Goal: Task Accomplishment & Management: Manage account settings

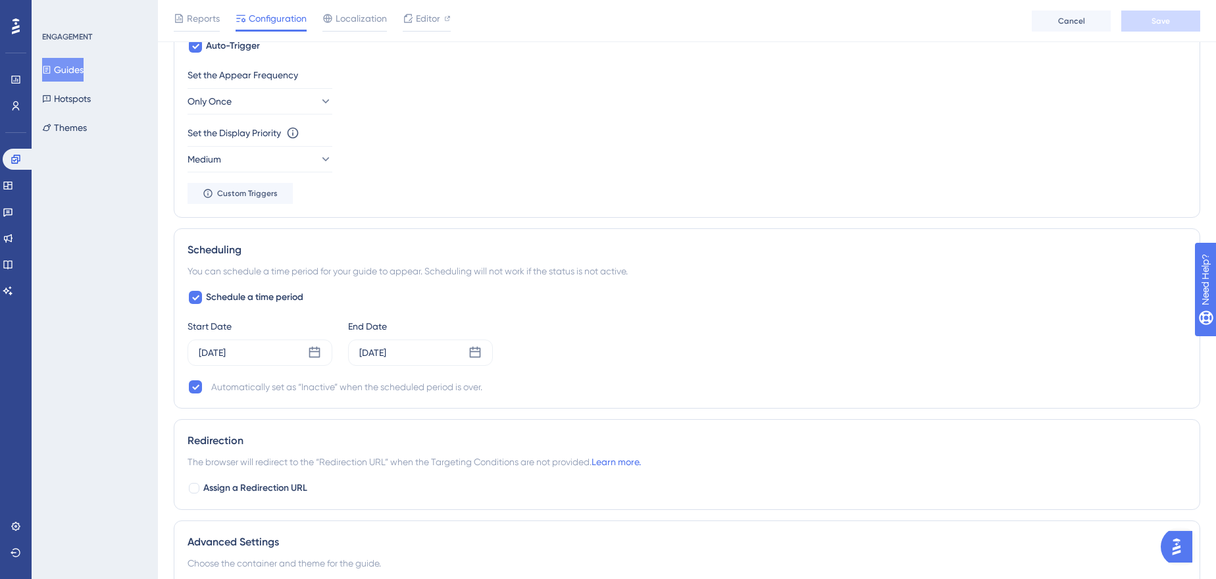
scroll to position [658, 0]
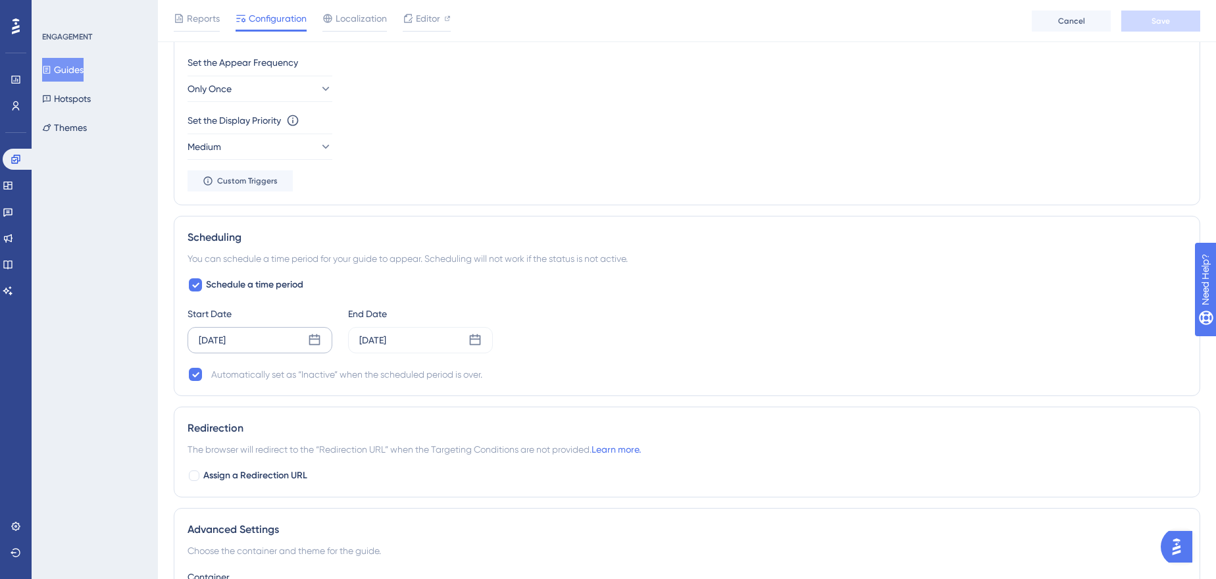
click at [258, 341] on div "Oct 08 2025" at bounding box center [260, 340] width 145 height 26
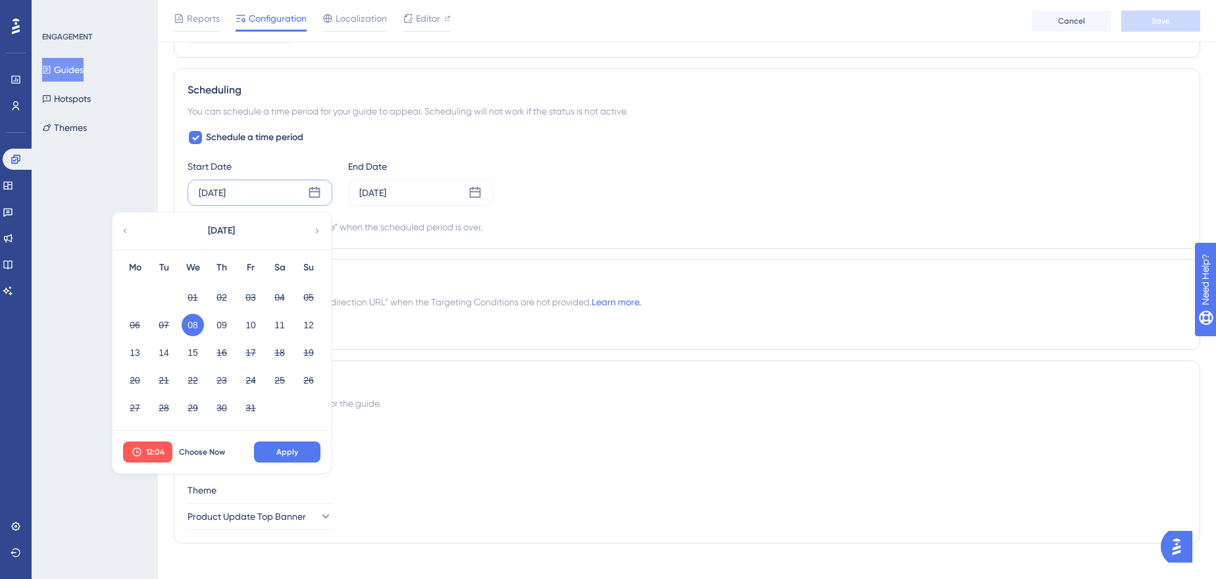
scroll to position [819, 0]
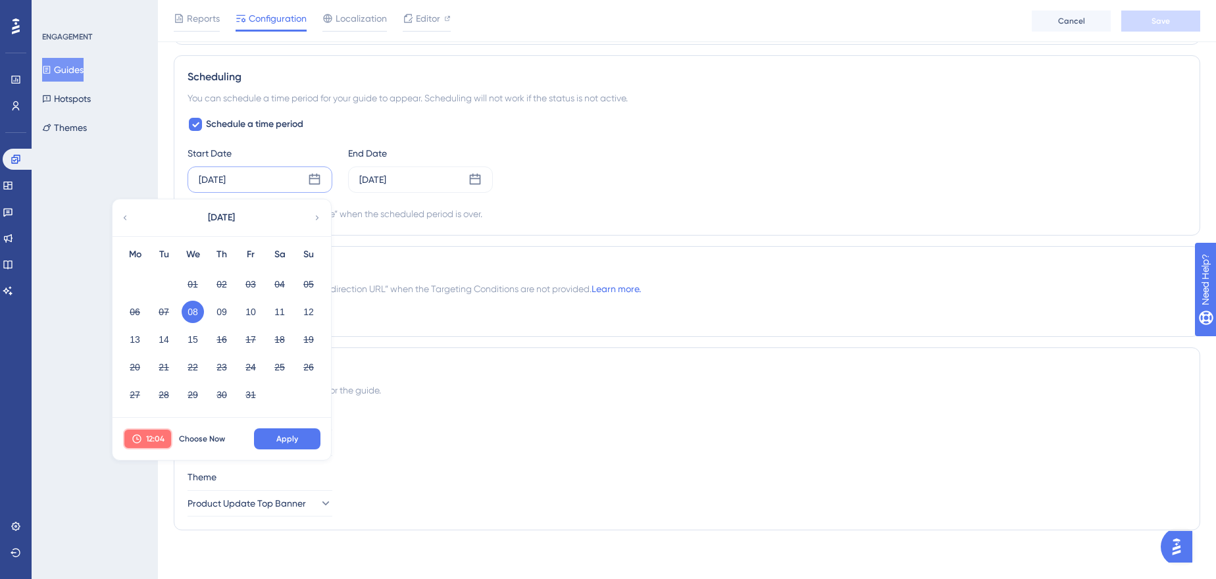
click at [158, 434] on span "12:04" at bounding box center [155, 439] width 18 height 11
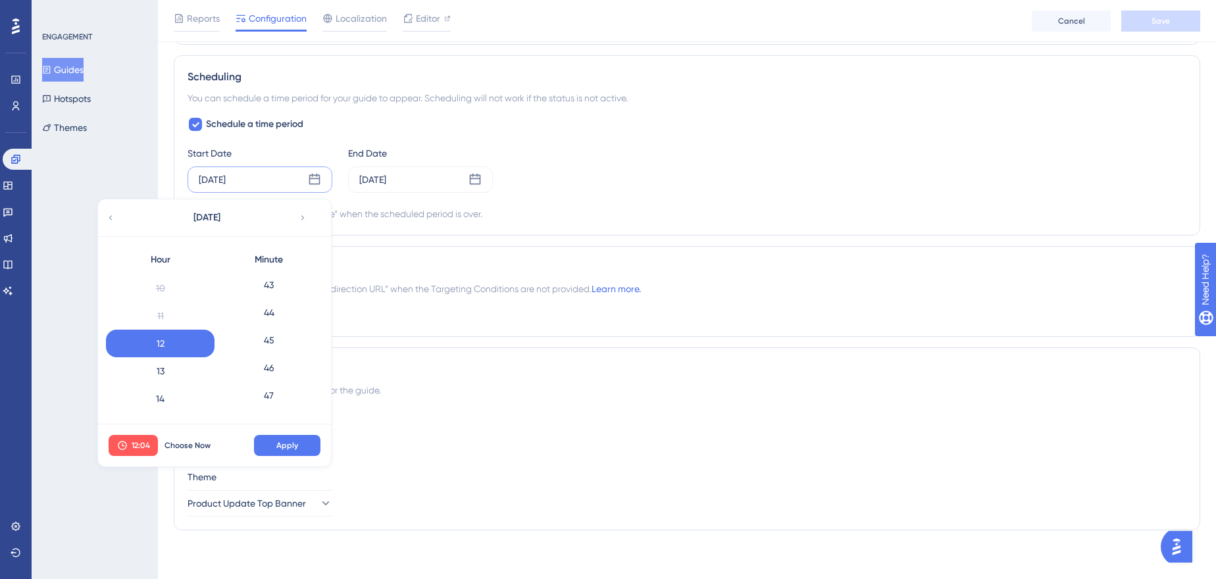
scroll to position [1071, 0]
click at [284, 320] on div "40" at bounding box center [269, 322] width 109 height 28
click at [282, 447] on span "Apply" at bounding box center [287, 445] width 22 height 11
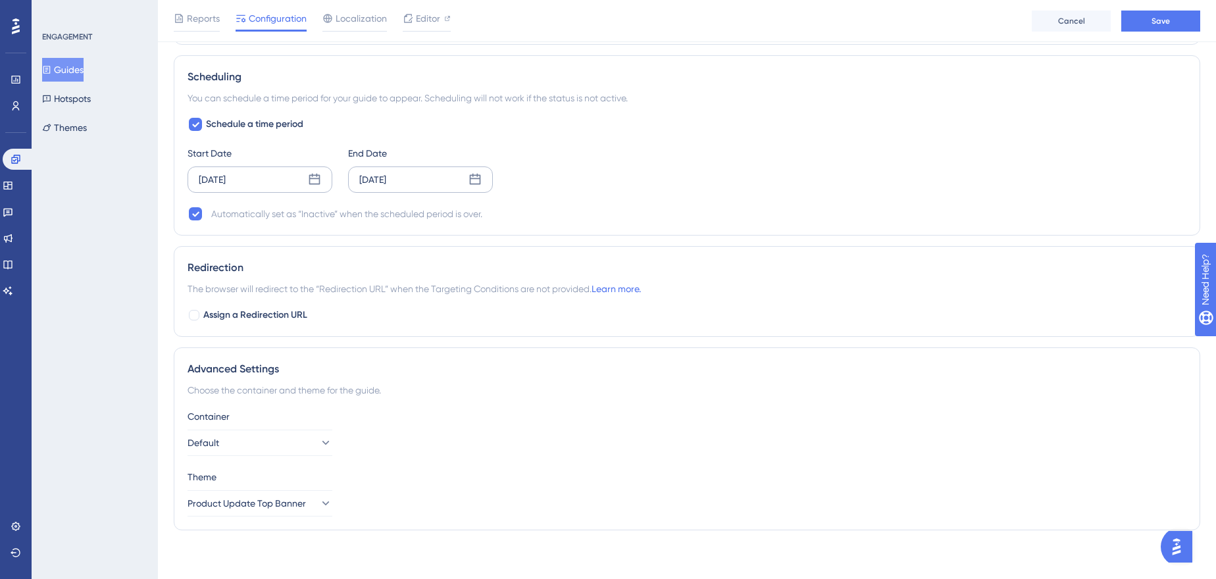
click at [426, 181] on div "Oct 15 2025" at bounding box center [420, 180] width 145 height 26
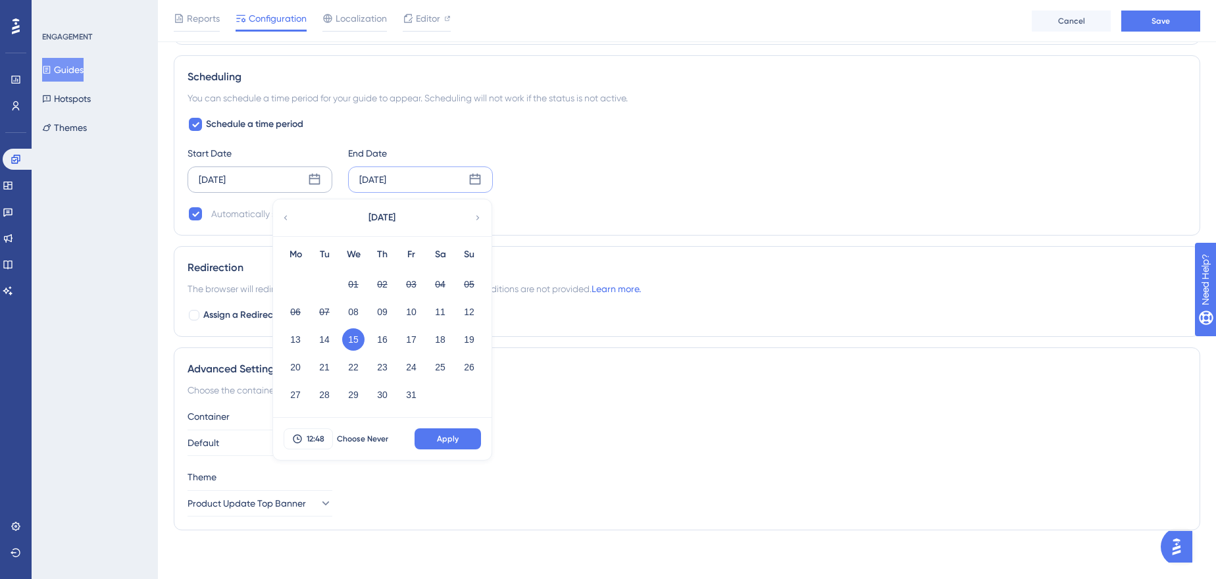
click at [530, 176] on div "Start Date Oct 08 2025 End Date Oct 15 2025 October 2025 Mo Tu We Th Fr Sa Su 0…" at bounding box center [687, 168] width 999 height 47
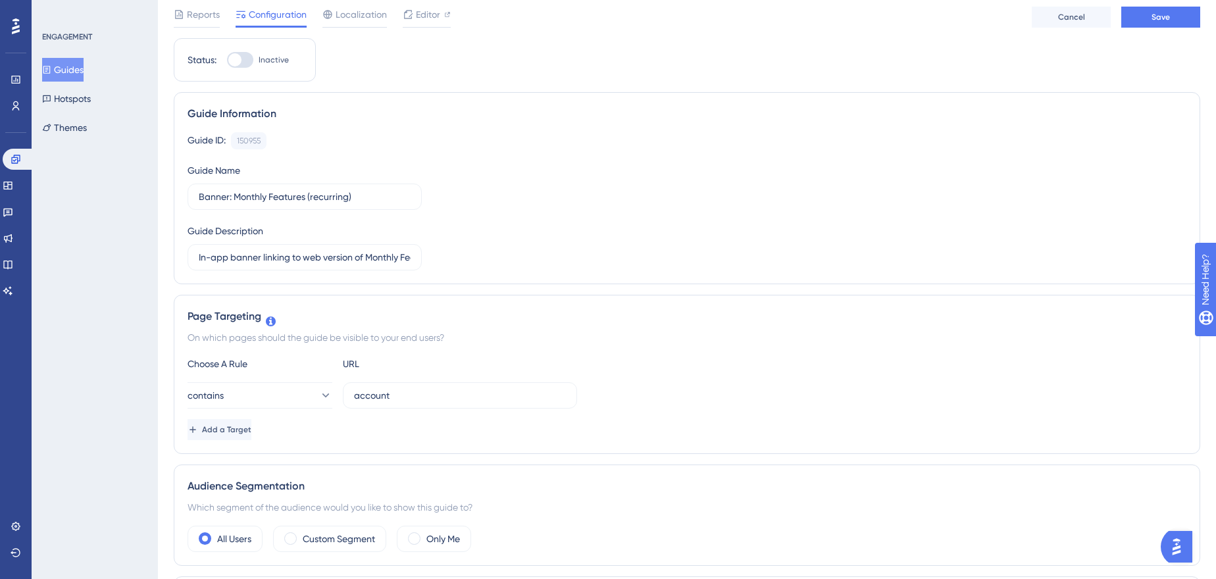
scroll to position [0, 0]
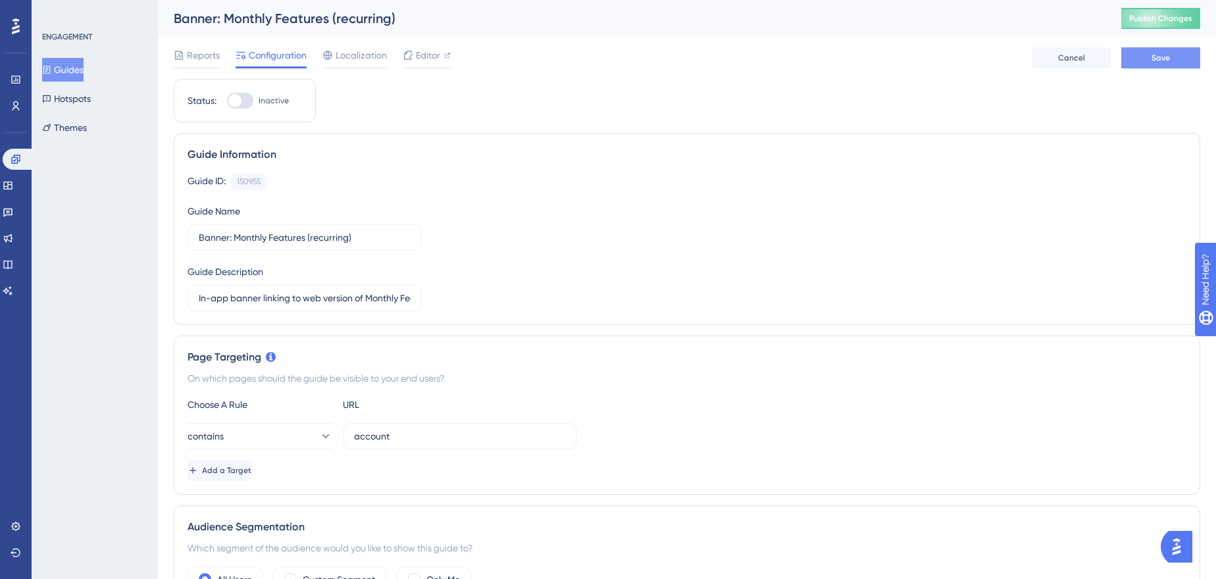
click at [1154, 54] on span "Save" at bounding box center [1161, 58] width 18 height 11
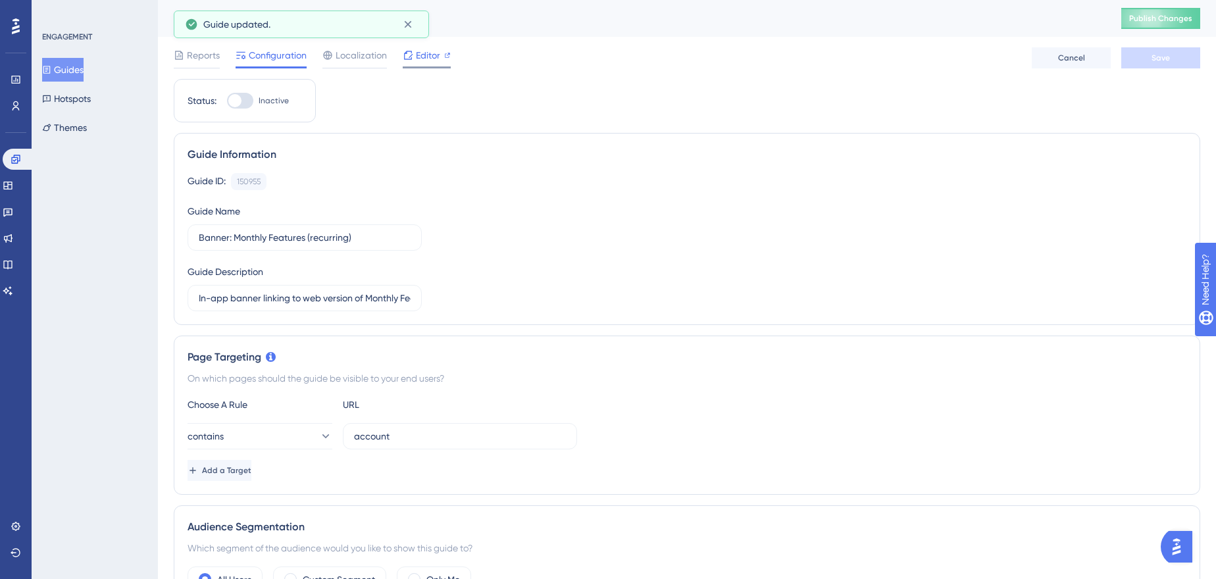
click at [428, 63] on span "Editor" at bounding box center [428, 55] width 24 height 16
click at [252, 101] on div at bounding box center [240, 101] width 26 height 16
click at [227, 101] on input "Inactive" at bounding box center [226, 101] width 1 height 1
checkbox input "true"
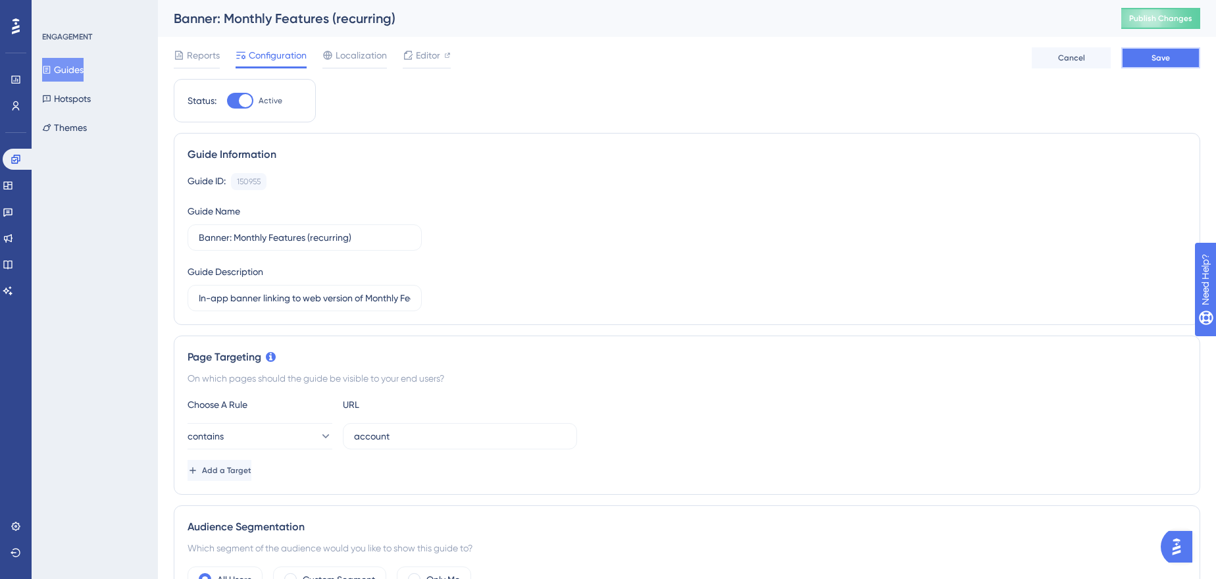
click at [1164, 53] on span "Save" at bounding box center [1161, 58] width 18 height 11
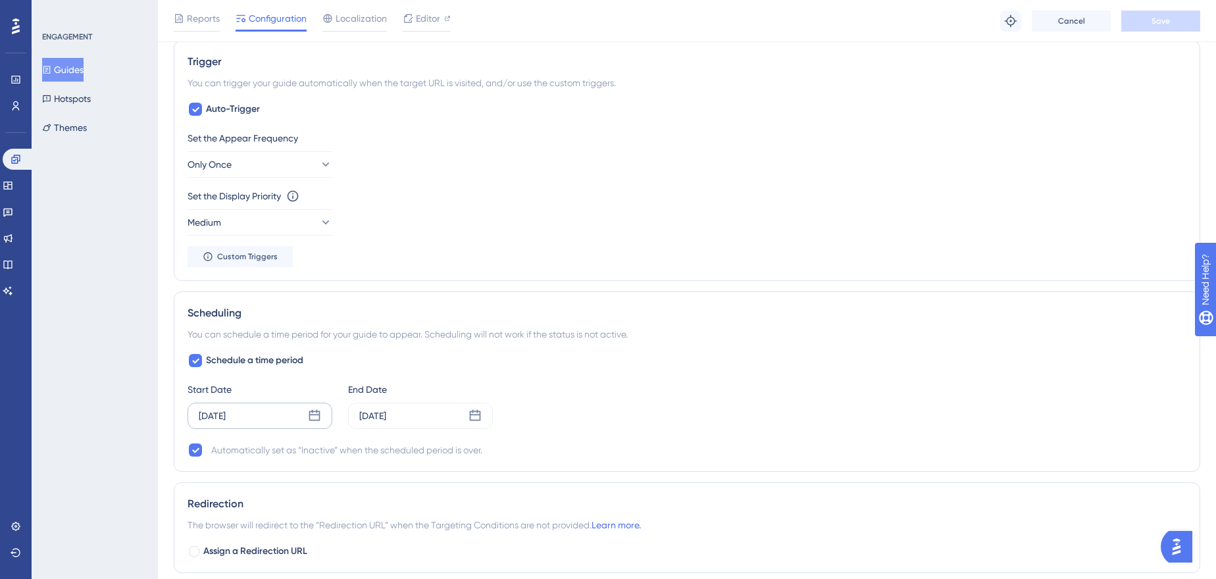
scroll to position [717, 0]
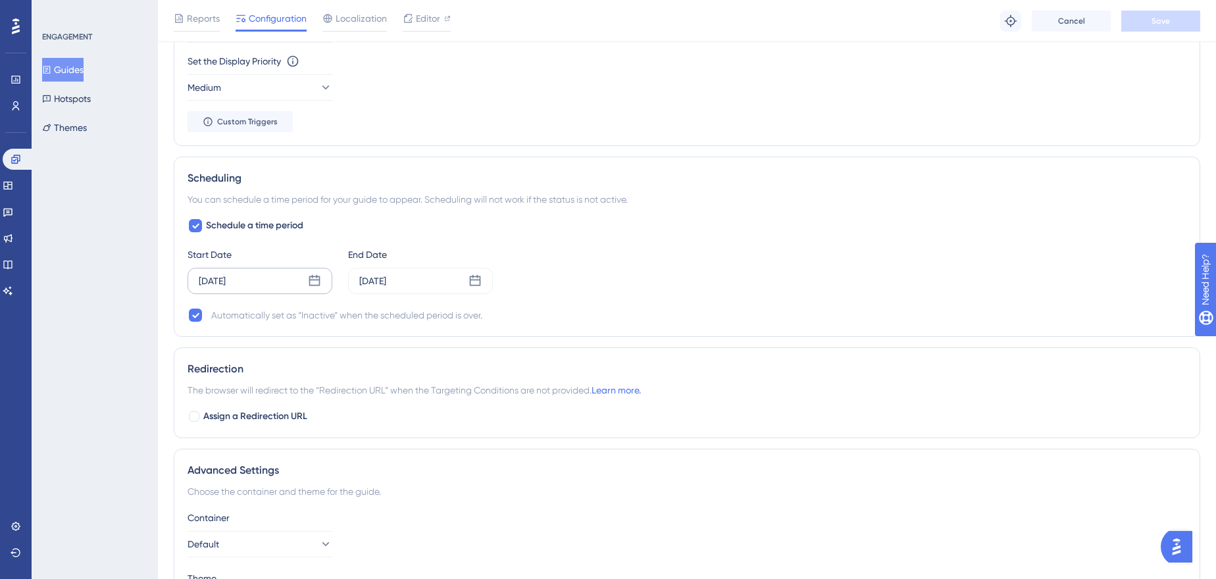
click at [272, 276] on div "Oct 08 2025" at bounding box center [260, 281] width 145 height 26
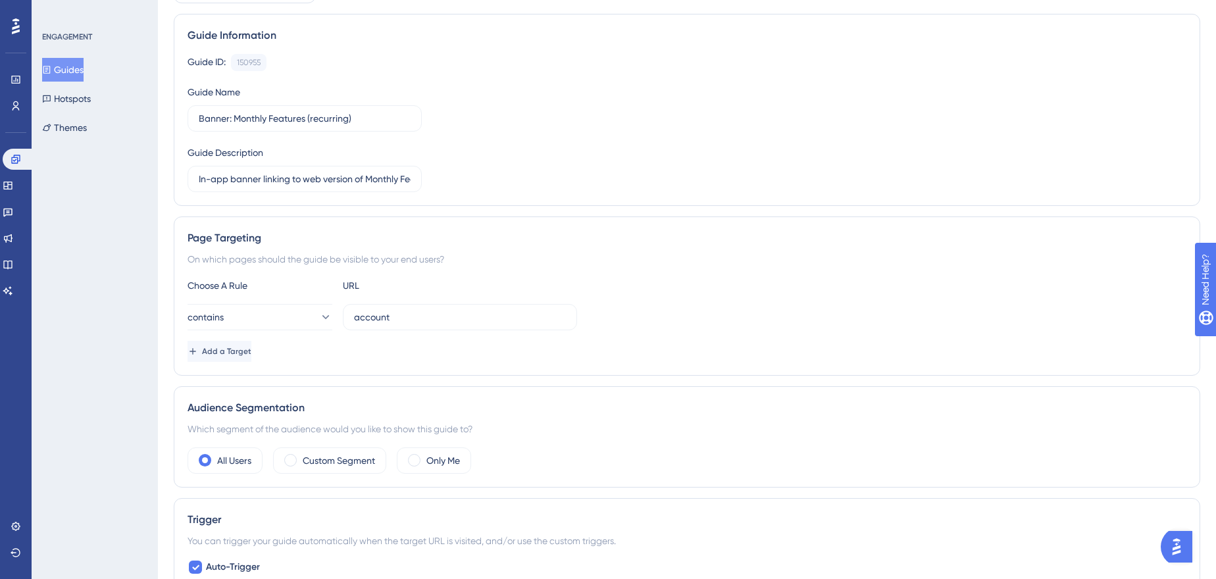
scroll to position [0, 0]
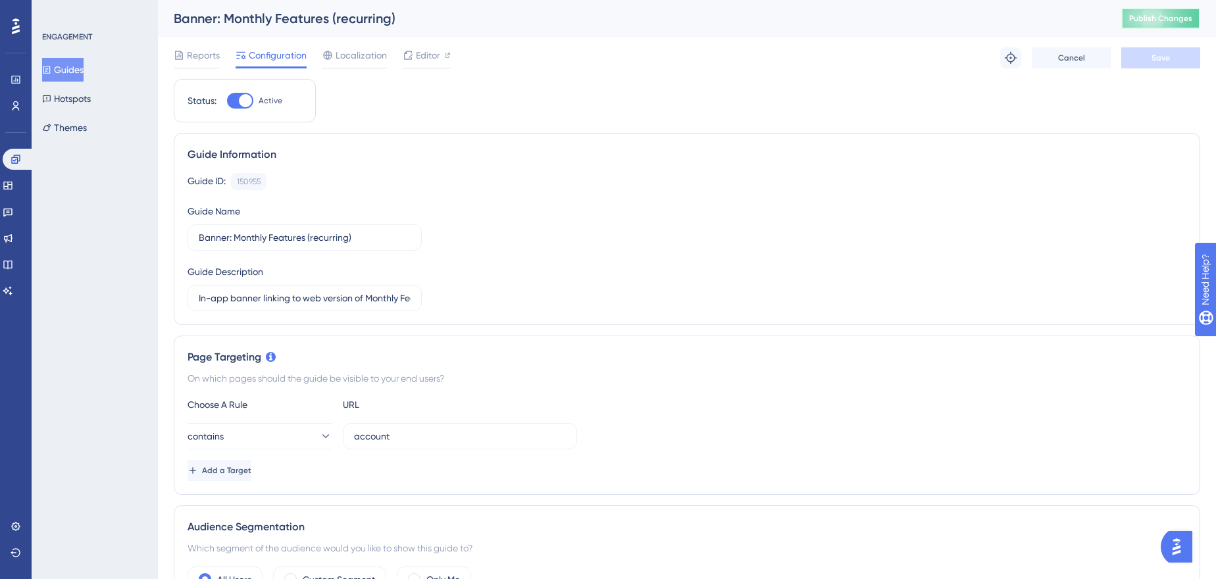
click at [1176, 16] on span "Publish Changes" at bounding box center [1160, 18] width 63 height 11
